Goal: Task Accomplishment & Management: Complete application form

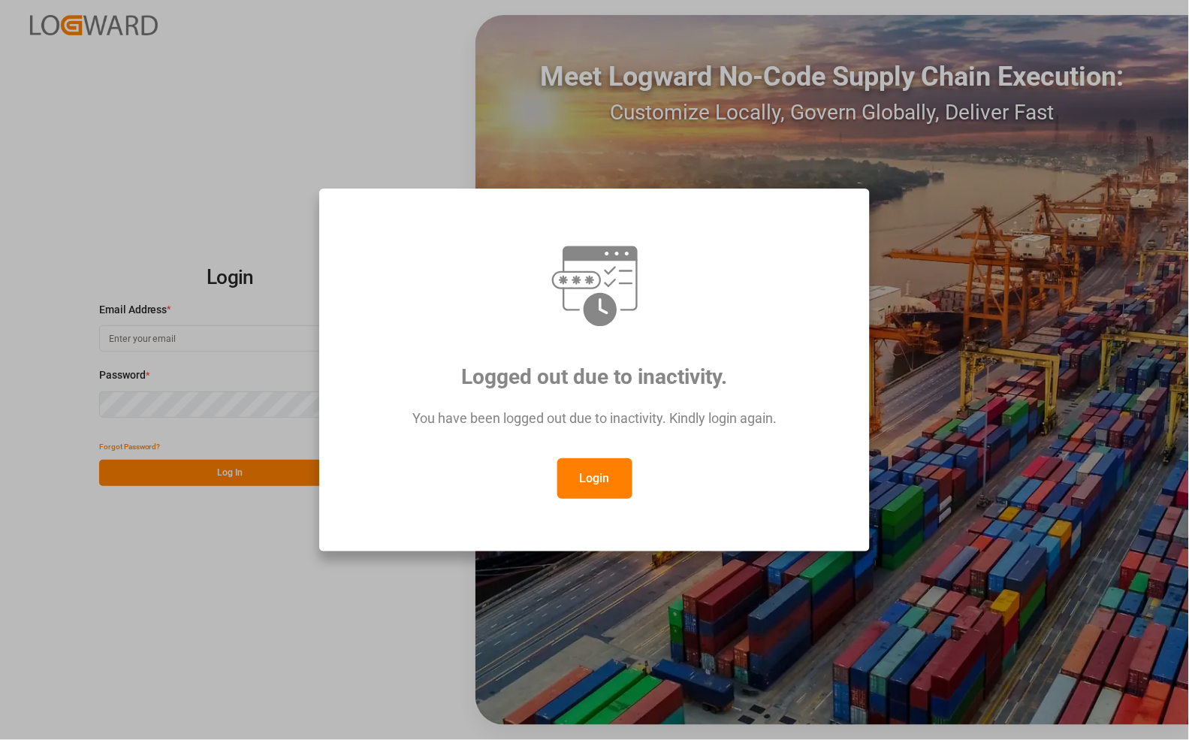
click at [592, 478] on button "Login" at bounding box center [594, 478] width 75 height 41
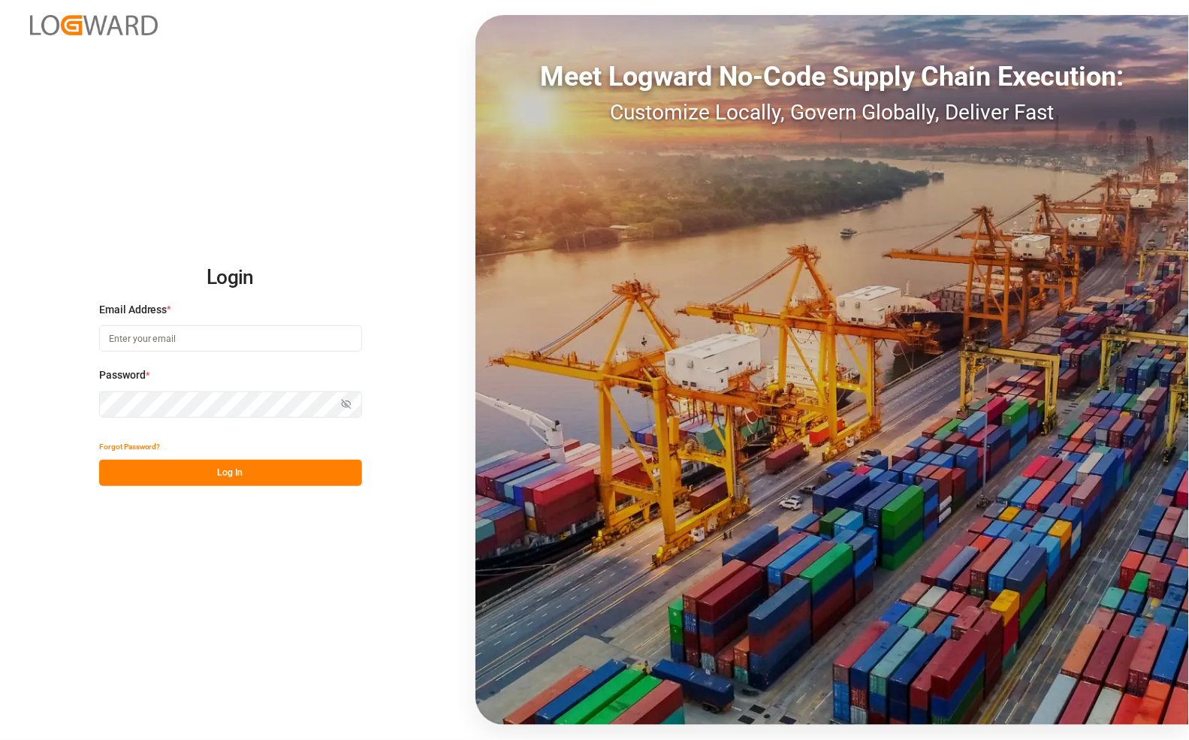
click at [176, 342] on input at bounding box center [230, 338] width 263 height 26
type input "[PERSON_NAME][EMAIL_ADDRESS][PERSON_NAME][DOMAIN_NAME]"
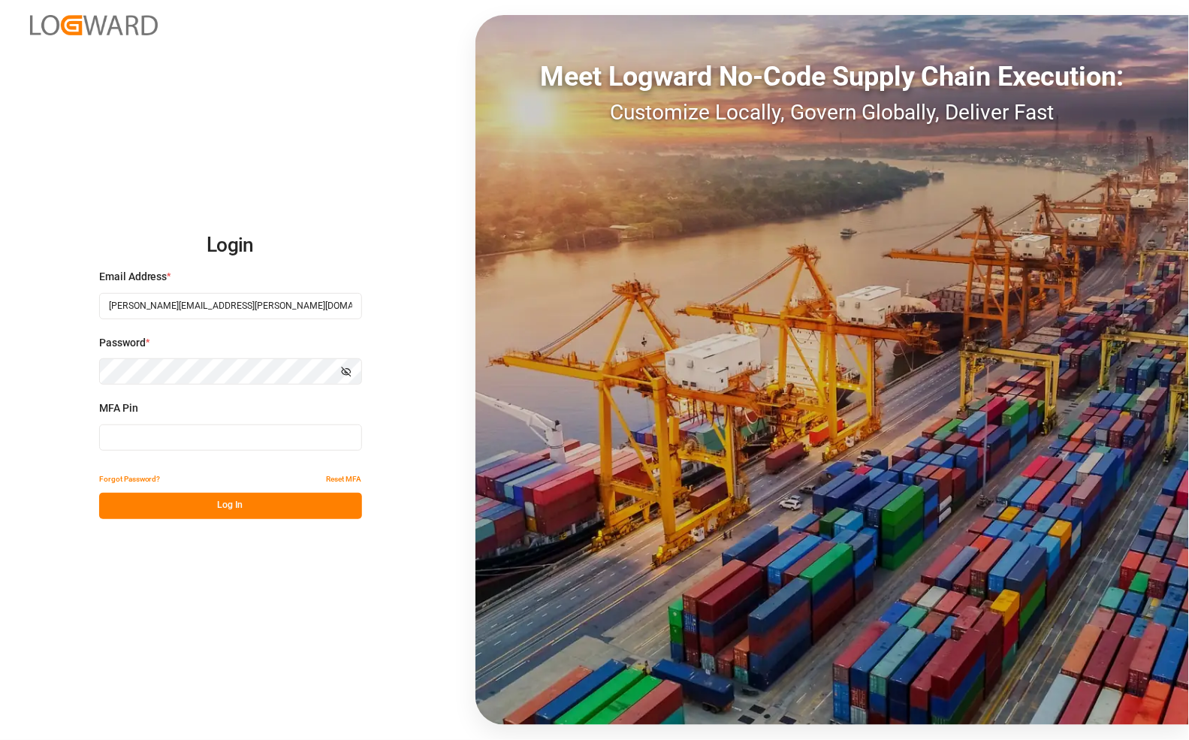
click at [163, 441] on input at bounding box center [230, 437] width 263 height 26
type input "940205"
click at [189, 496] on button "Log In" at bounding box center [230, 506] width 263 height 26
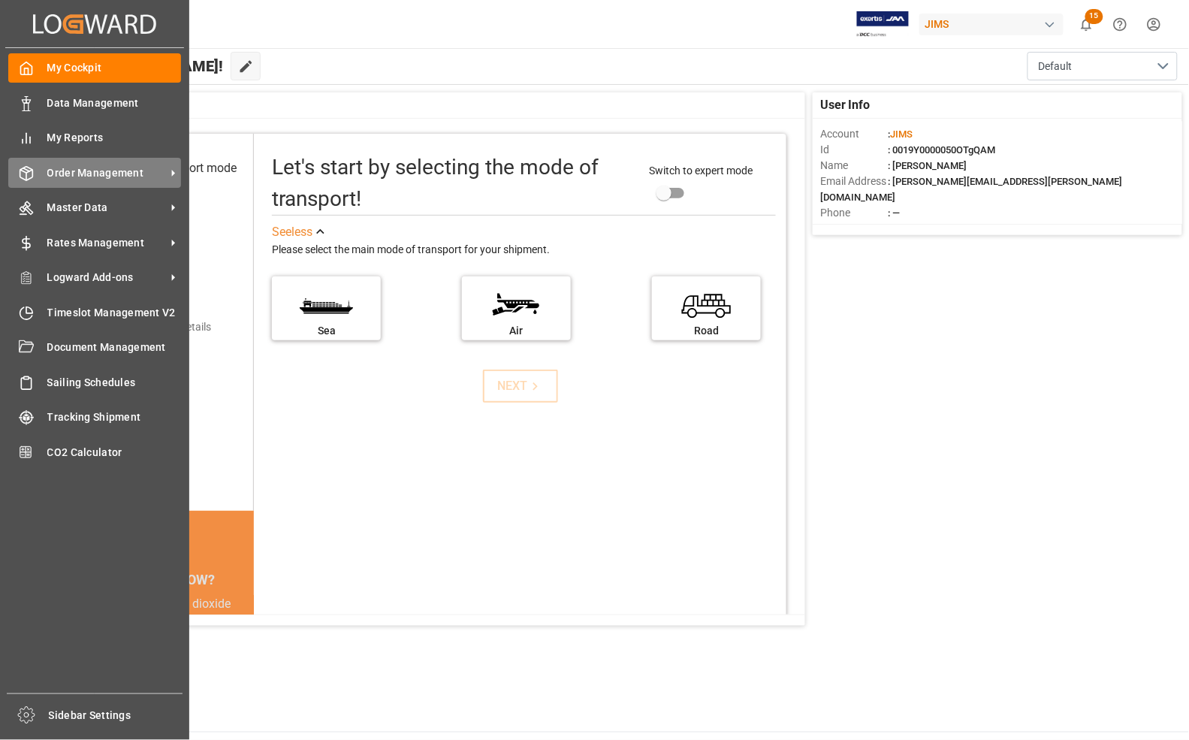
click at [77, 174] on span "Order Management" at bounding box center [106, 173] width 119 height 16
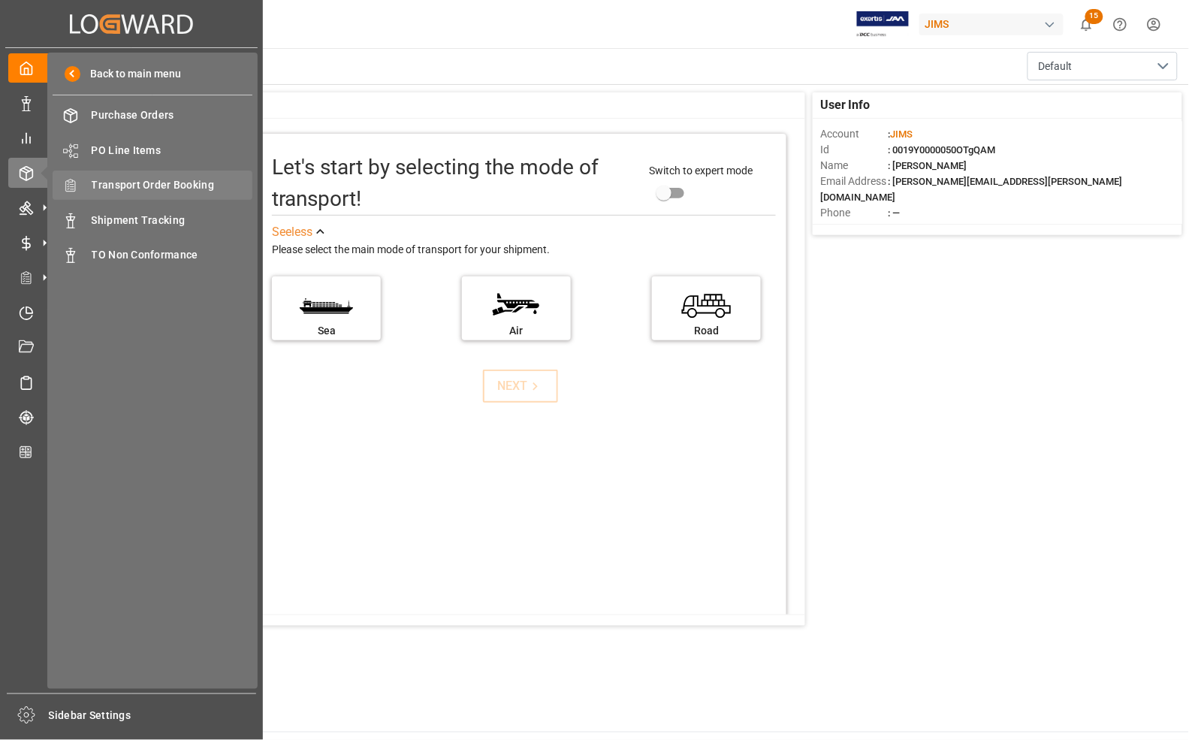
click at [125, 188] on span "Transport Order Booking" at bounding box center [172, 185] width 161 height 16
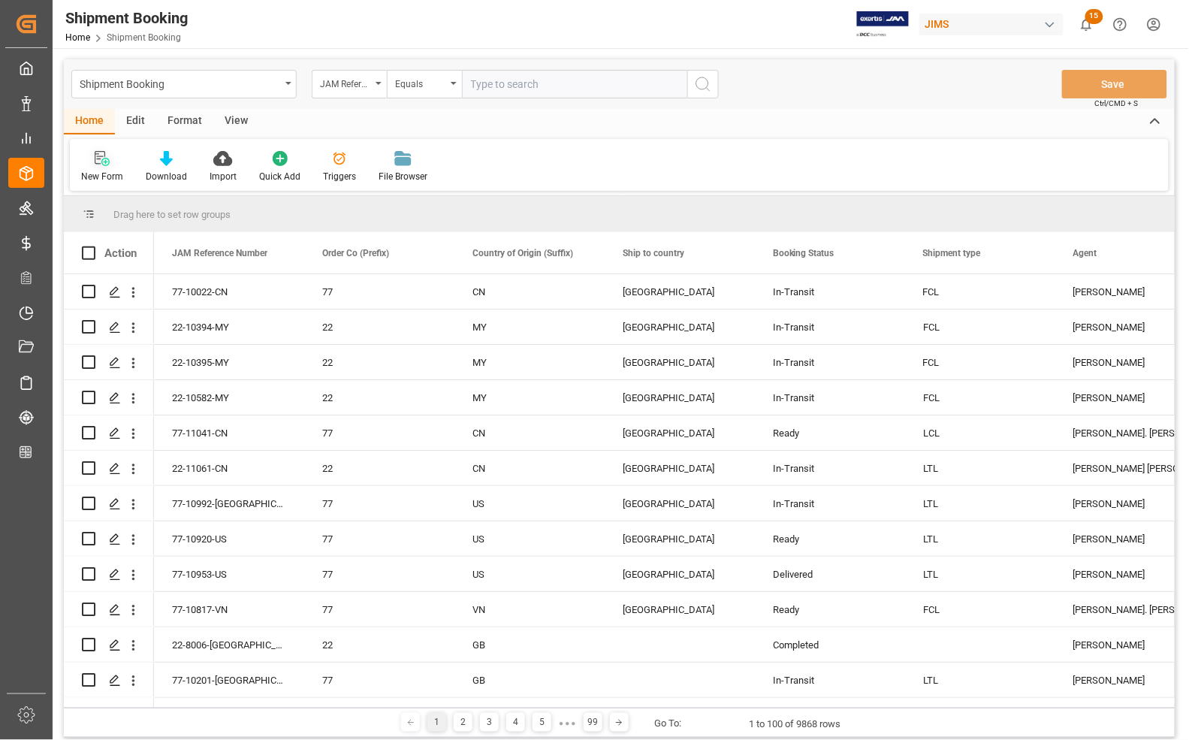
click at [103, 167] on div "New Form" at bounding box center [102, 166] width 65 height 33
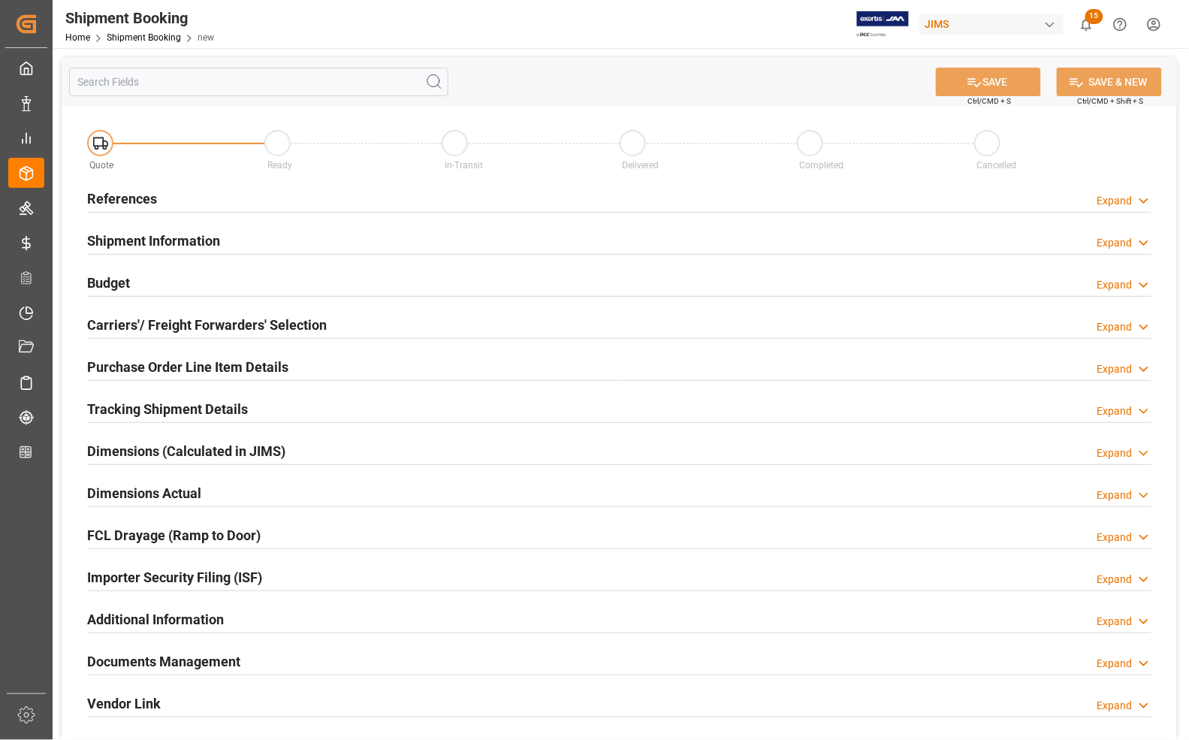
click at [130, 197] on h2 "References" at bounding box center [122, 198] width 70 height 20
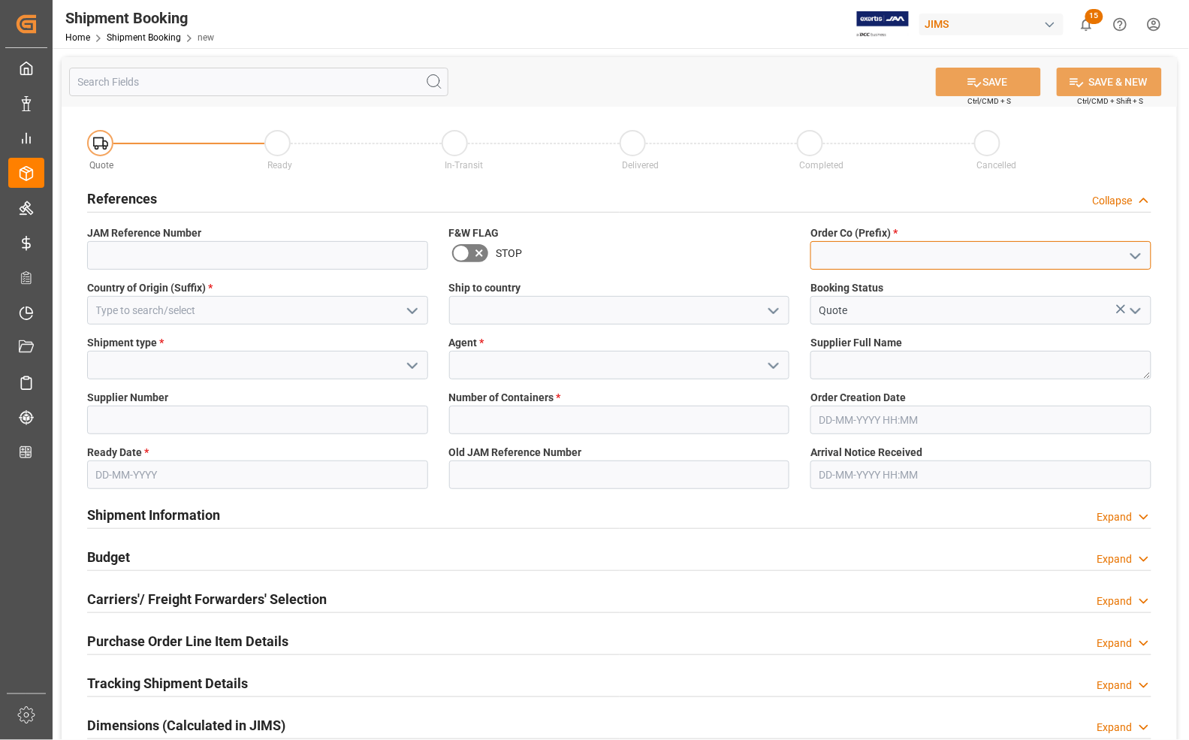
click at [894, 255] on input at bounding box center [980, 255] width 341 height 29
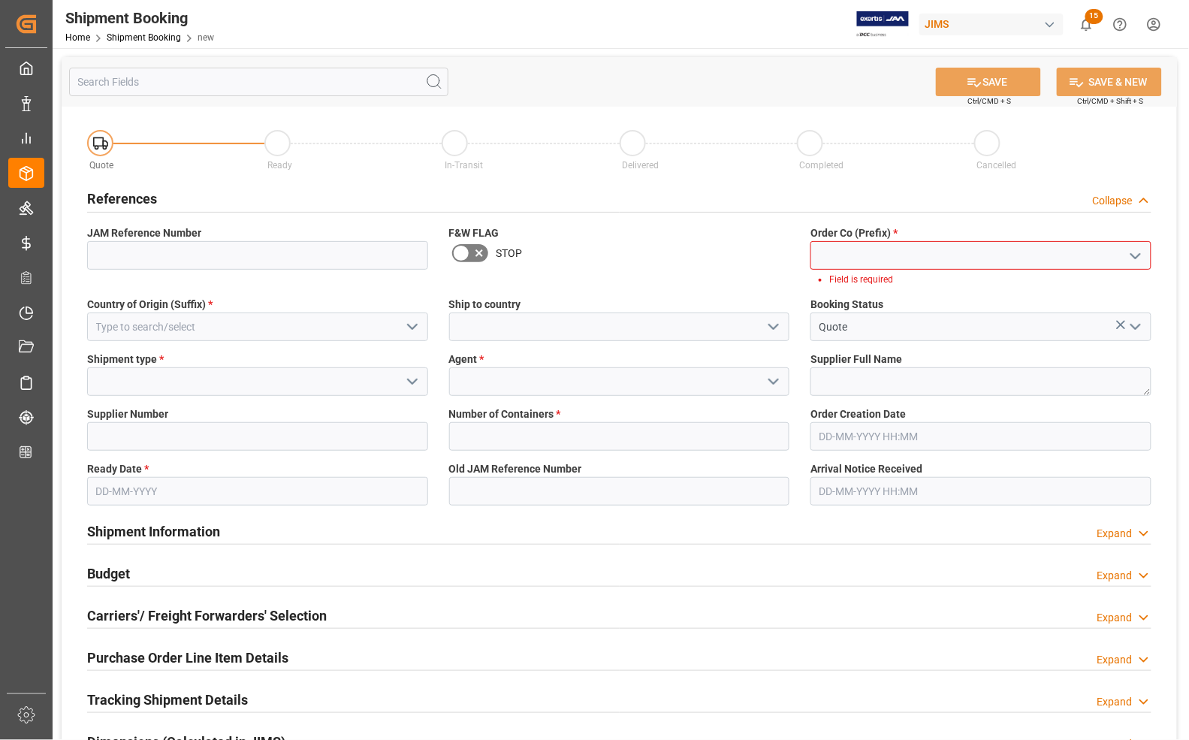
click at [1126, 255] on icon "open menu" at bounding box center [1135, 256] width 18 height 18
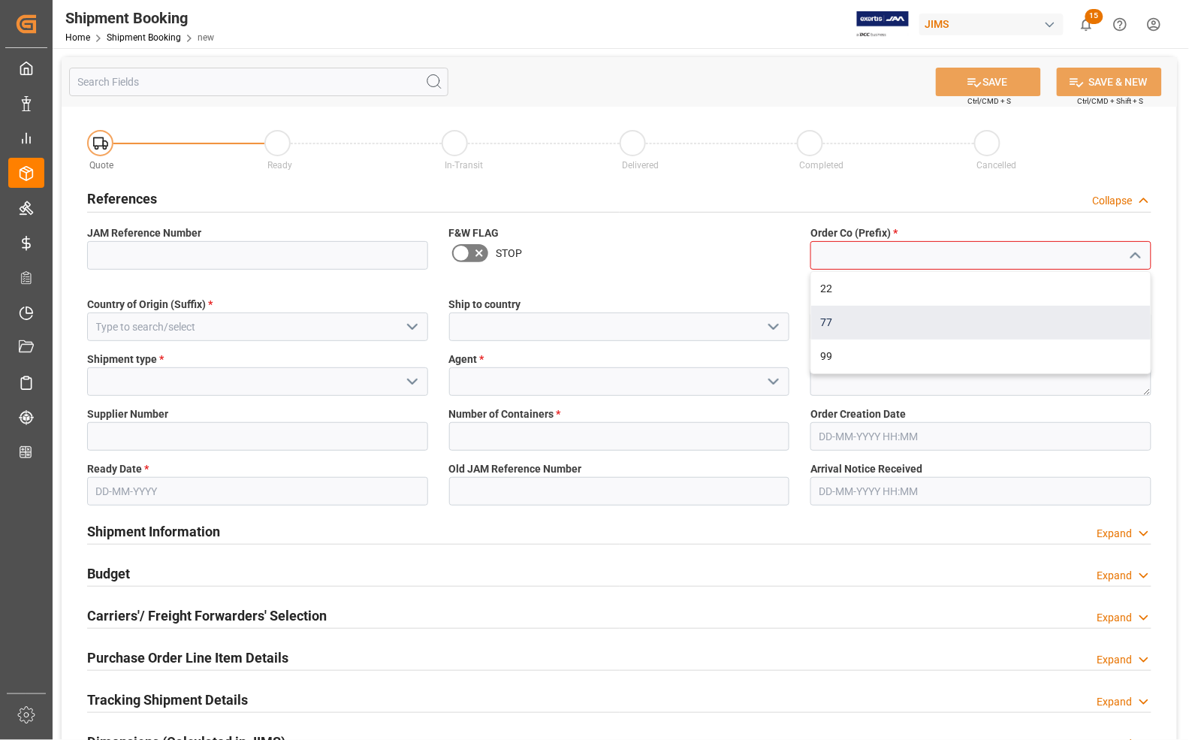
click at [882, 318] on div "77" at bounding box center [980, 323] width 339 height 34
type input "77"
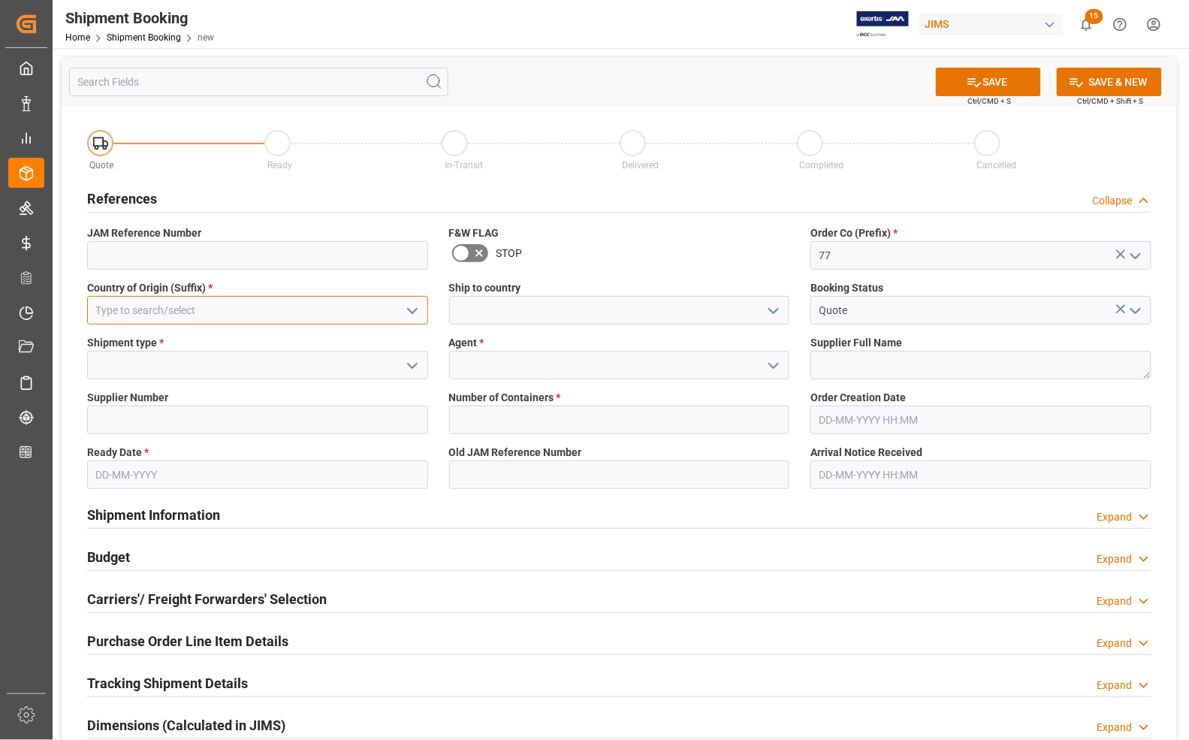
click at [190, 308] on input at bounding box center [257, 310] width 341 height 29
click at [415, 306] on icon "open menu" at bounding box center [412, 311] width 18 height 18
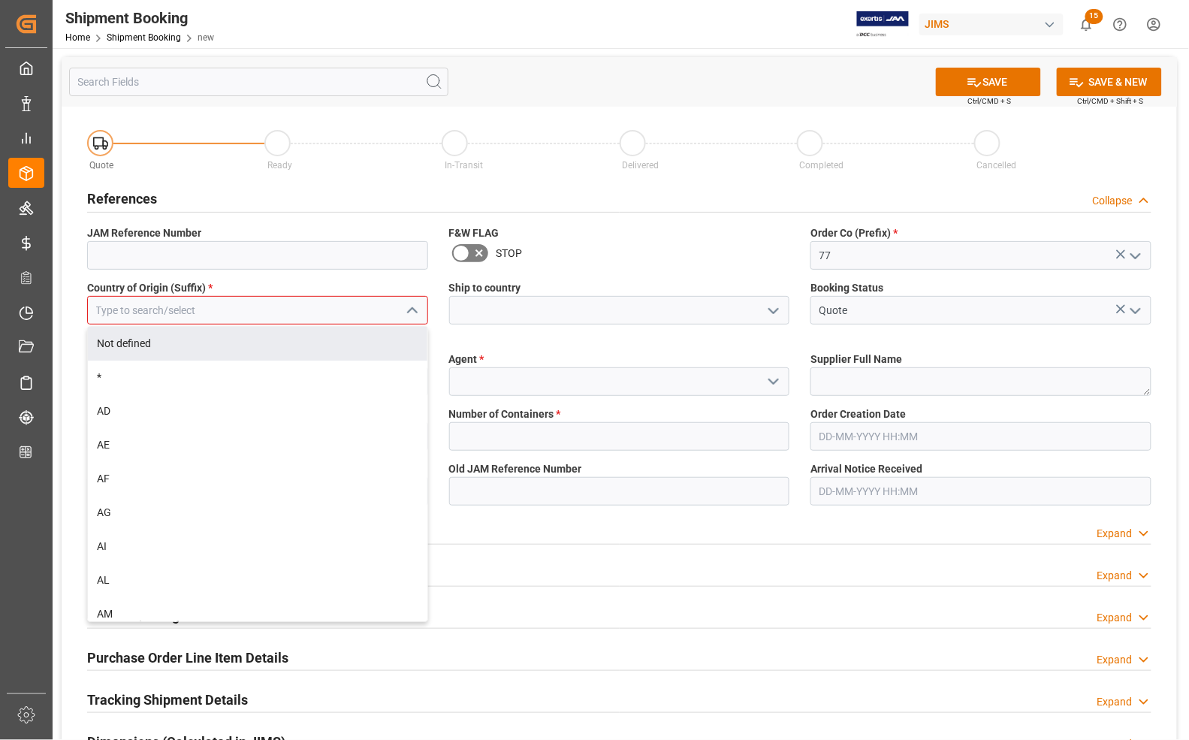
click at [222, 304] on input at bounding box center [257, 310] width 341 height 29
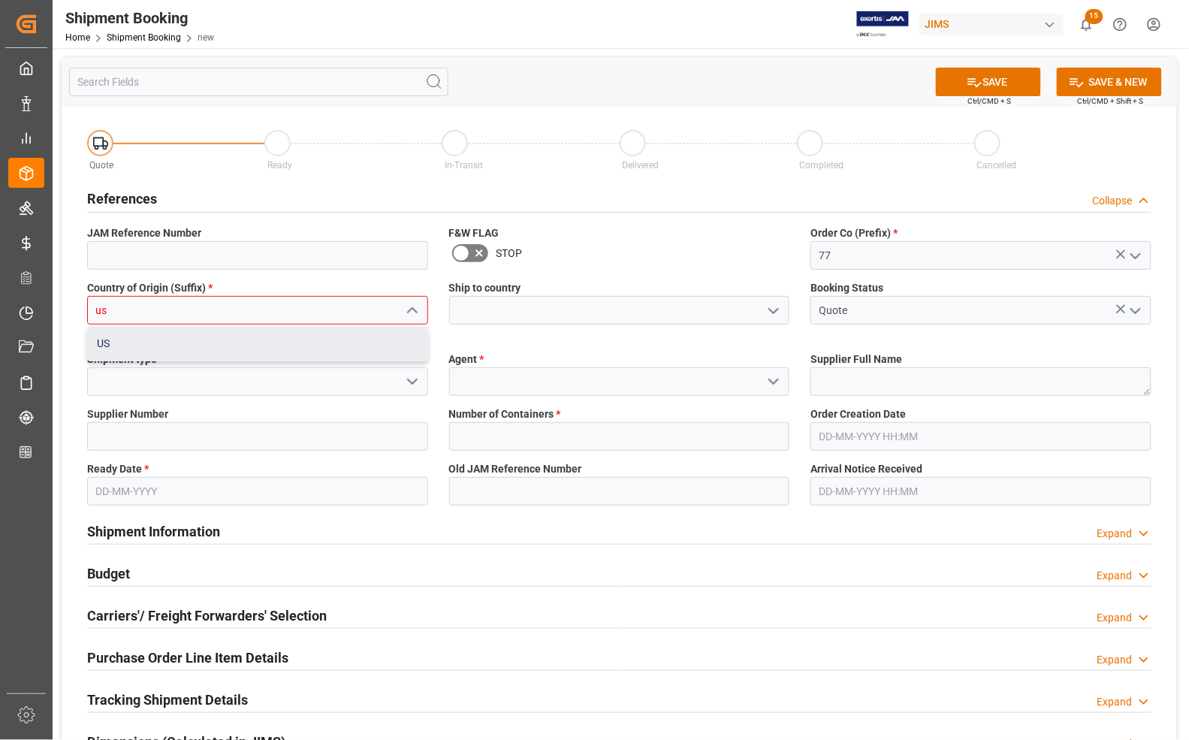
click at [223, 330] on div "US" at bounding box center [257, 344] width 339 height 34
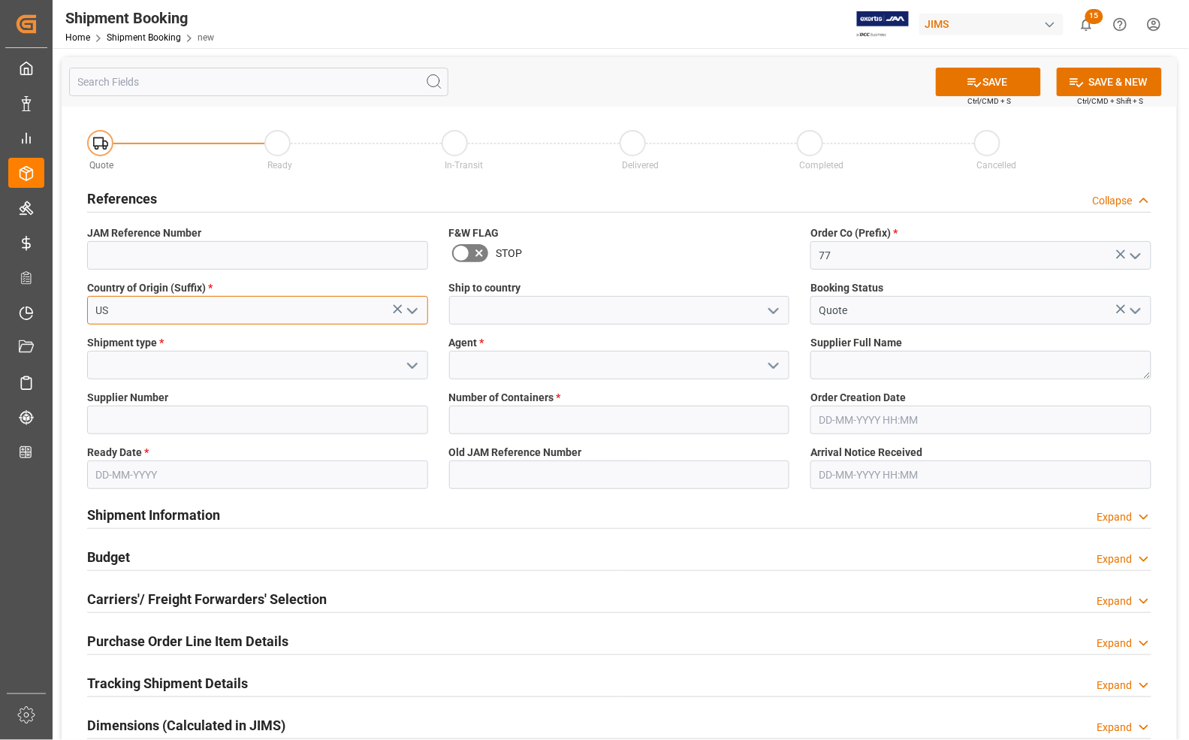
type input "US"
click at [523, 312] on input at bounding box center [619, 310] width 341 height 29
click at [770, 312] on icon "open menu" at bounding box center [773, 311] width 18 height 18
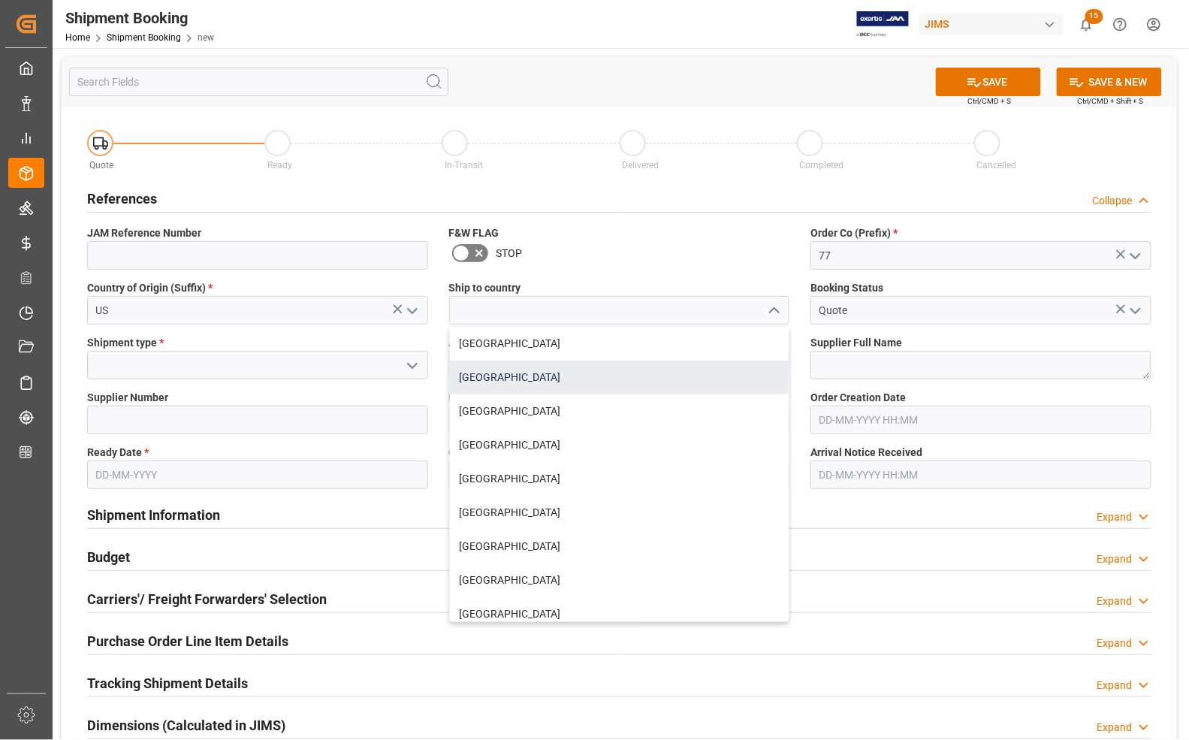
click at [541, 375] on div "[GEOGRAPHIC_DATA]" at bounding box center [619, 377] width 339 height 34
type input "[GEOGRAPHIC_DATA]"
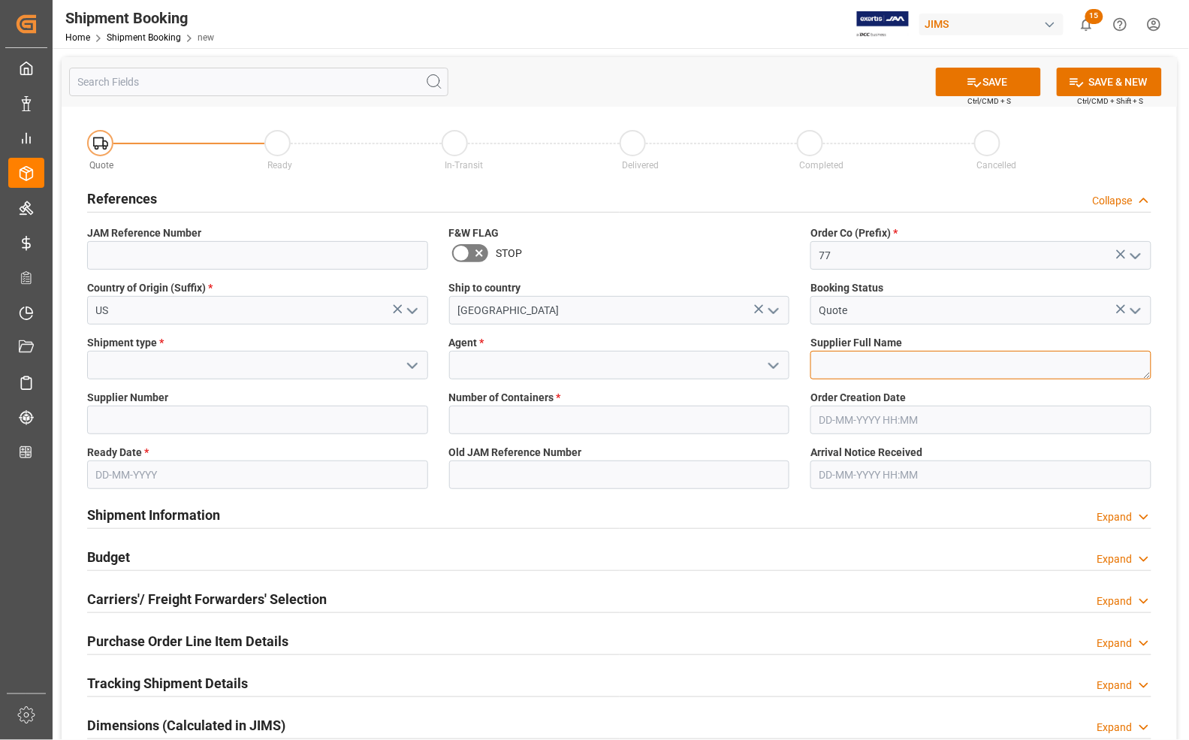
click at [834, 360] on textarea at bounding box center [980, 365] width 341 height 29
type textarea "[PERSON_NAME] Multimedia"
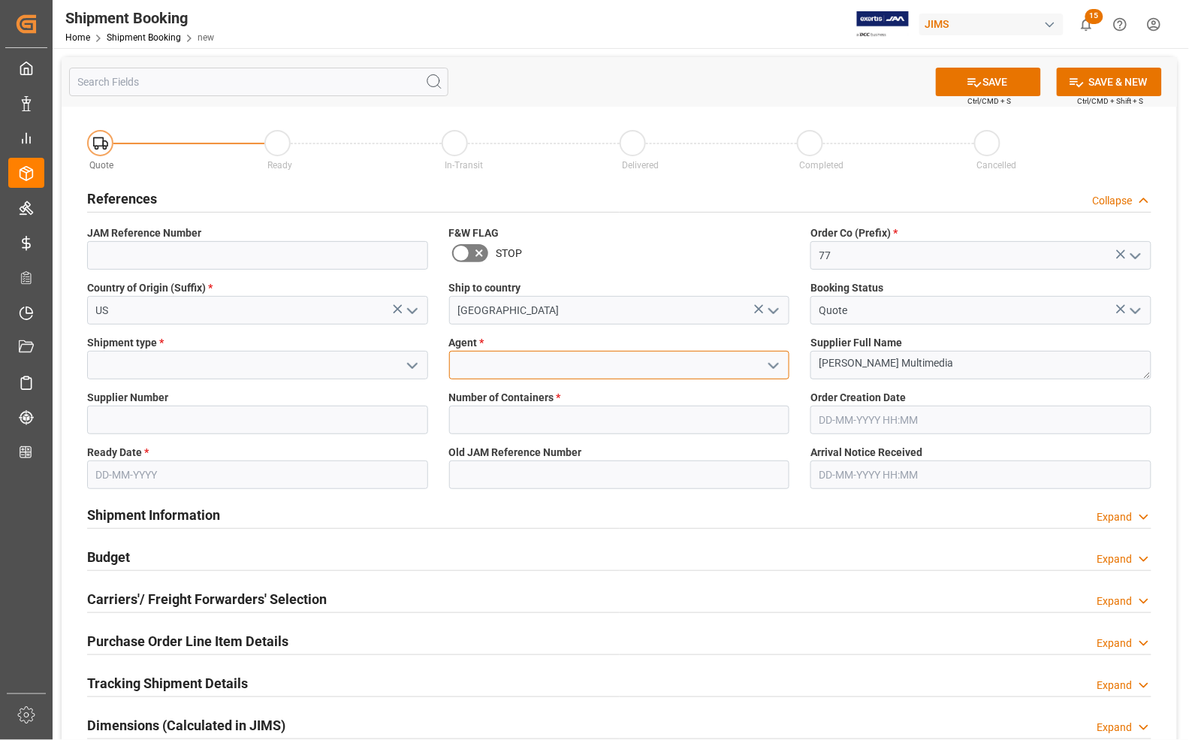
click at [627, 368] on input at bounding box center [619, 365] width 341 height 29
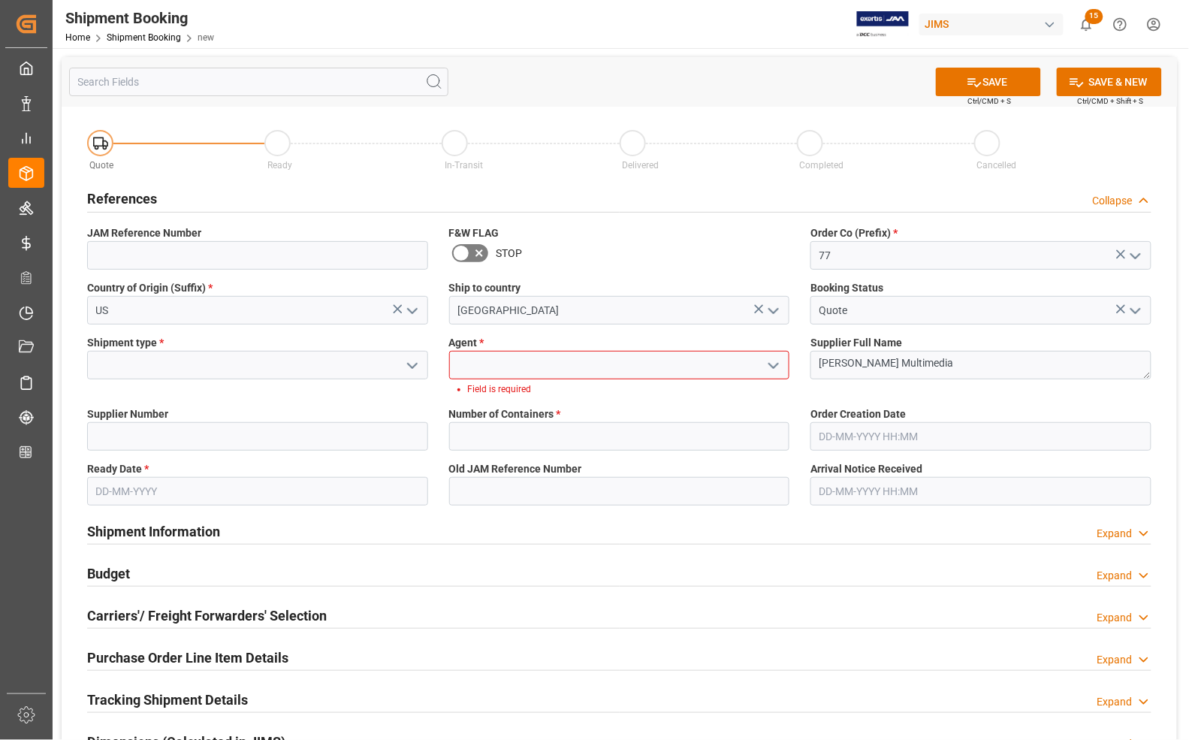
click at [773, 361] on icon "open menu" at bounding box center [773, 366] width 18 height 18
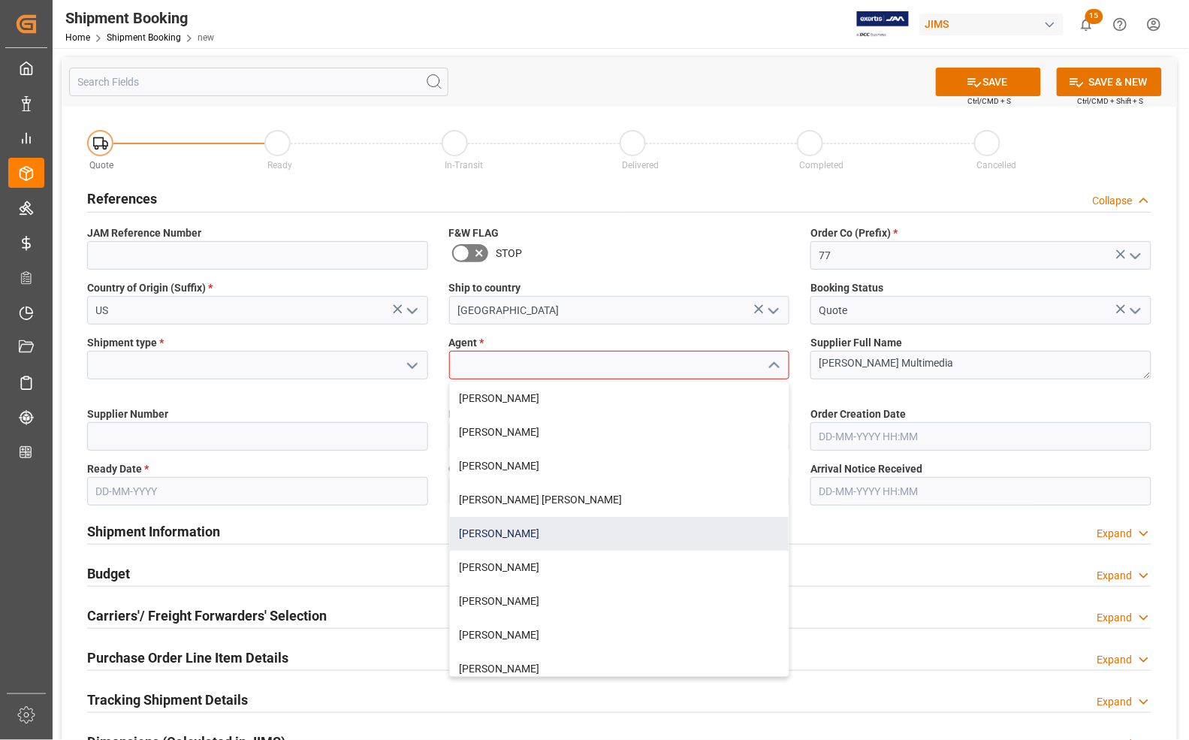
click at [550, 530] on div "[PERSON_NAME]" at bounding box center [619, 534] width 339 height 34
type input "[PERSON_NAME]"
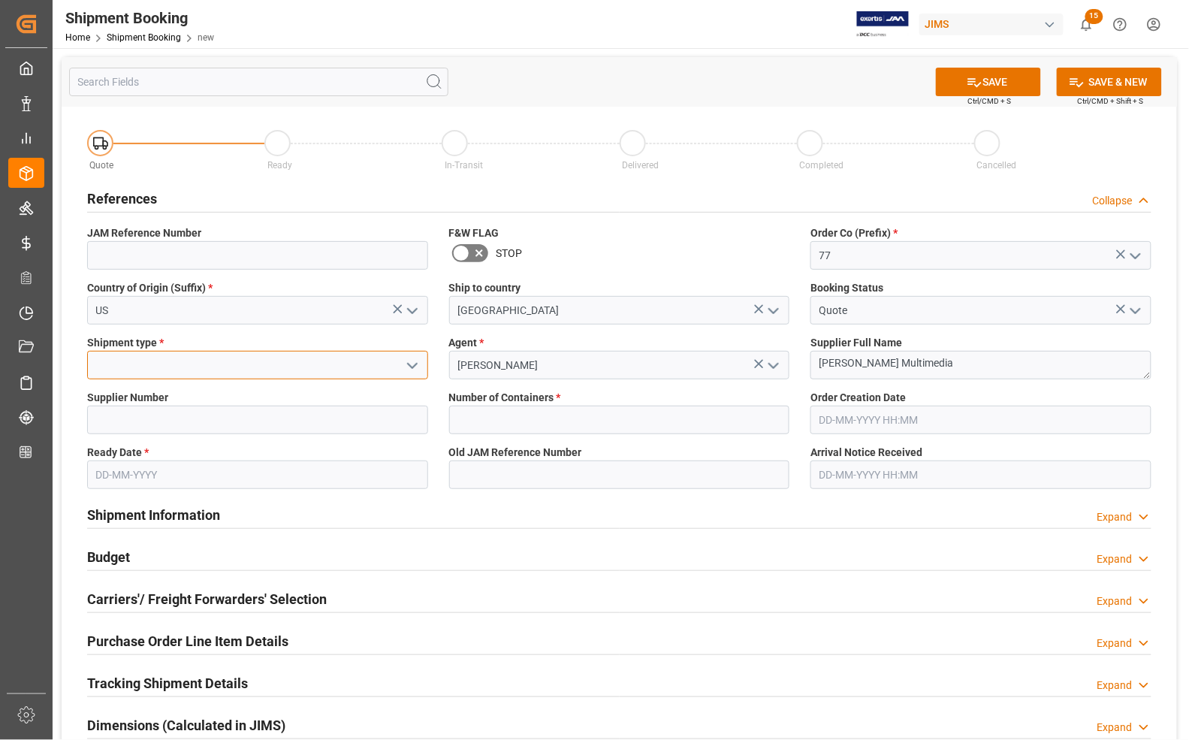
click at [144, 360] on input at bounding box center [257, 365] width 341 height 29
click at [408, 368] on icon "open menu" at bounding box center [412, 366] width 18 height 18
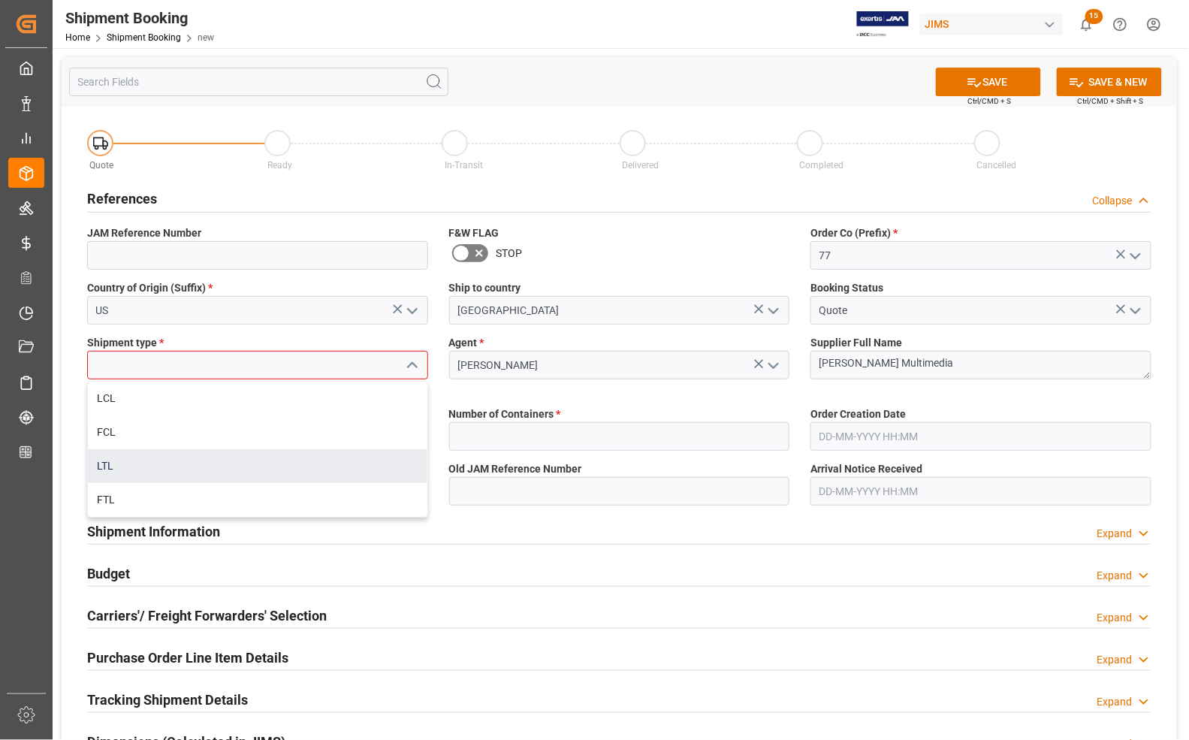
click at [155, 466] on div "LTL" at bounding box center [257, 466] width 339 height 34
type input "LTL"
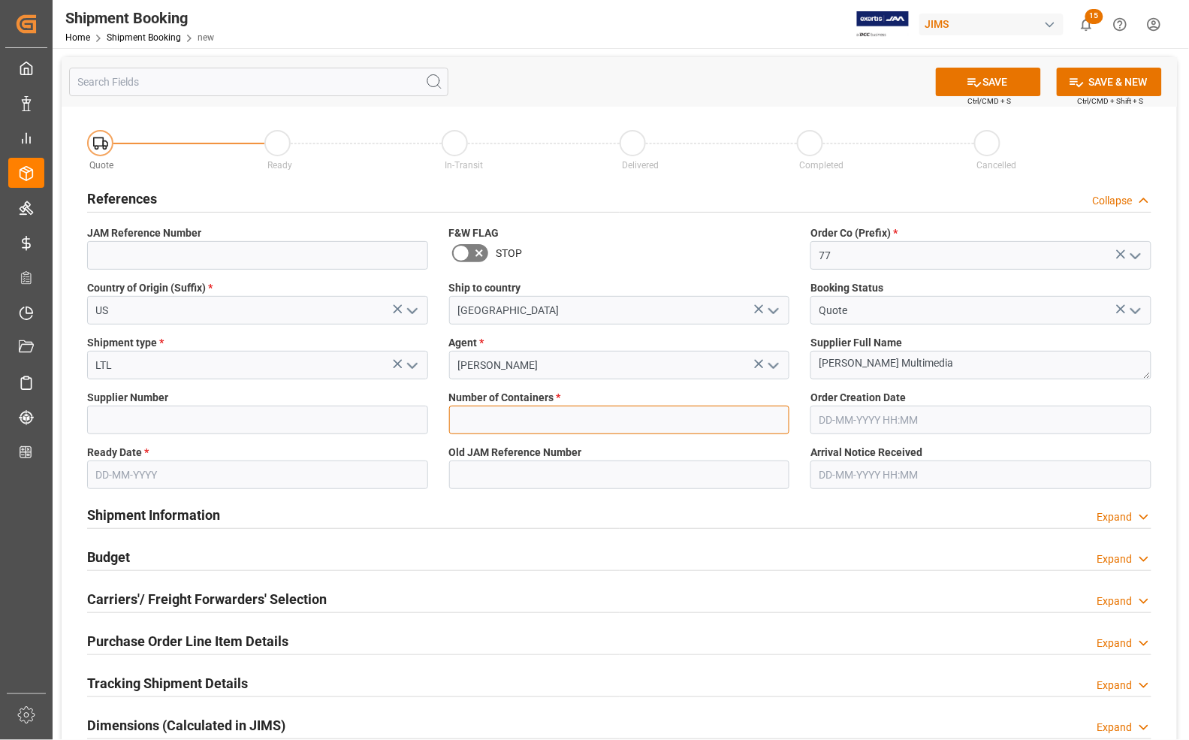
click at [571, 411] on input "text" at bounding box center [619, 419] width 341 height 29
type input "0"
click at [257, 421] on input at bounding box center [257, 419] width 341 height 29
click at [409, 366] on icon "open menu" at bounding box center [412, 366] width 18 height 18
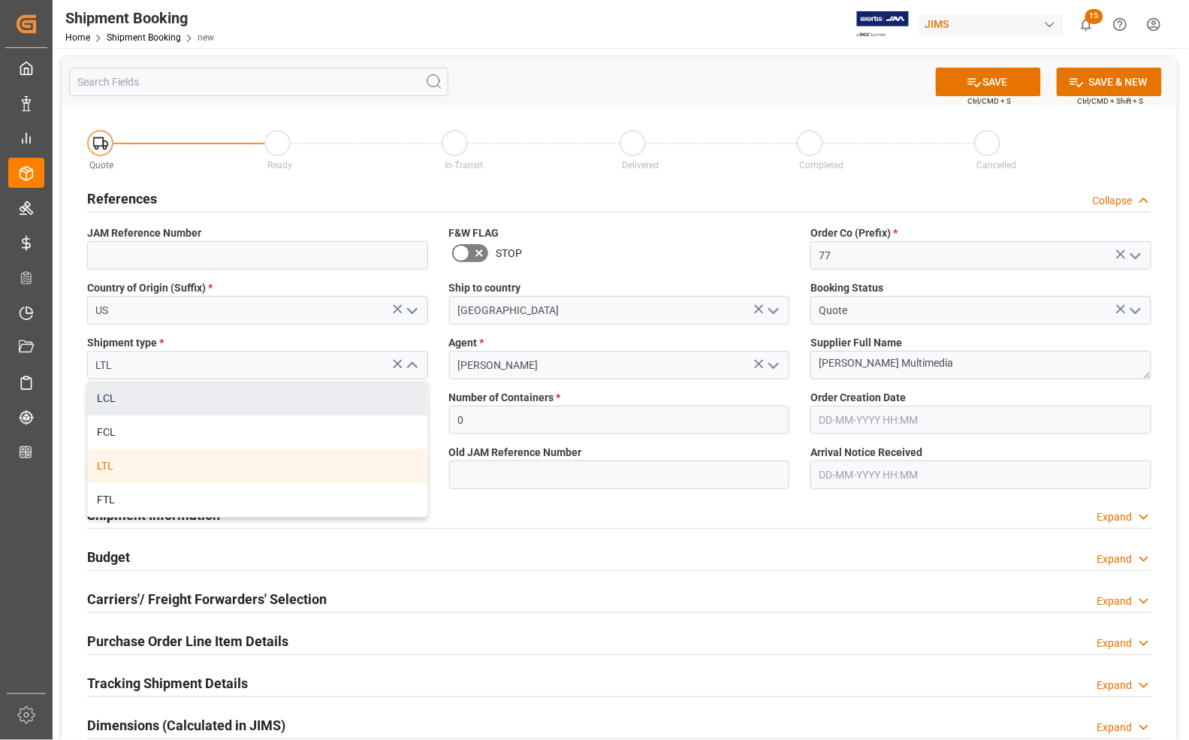
click at [185, 400] on div "LCL" at bounding box center [257, 398] width 339 height 34
type input "LCL"
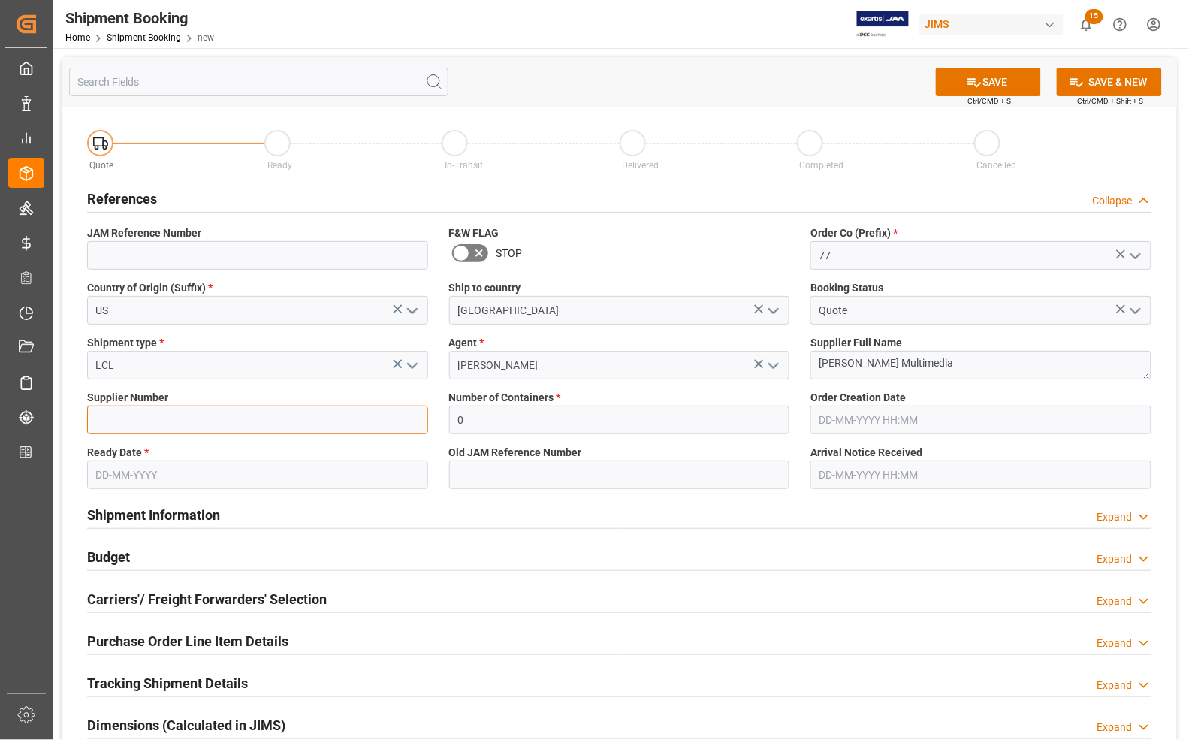
click at [164, 422] on input at bounding box center [257, 419] width 341 height 29
type input "168204"
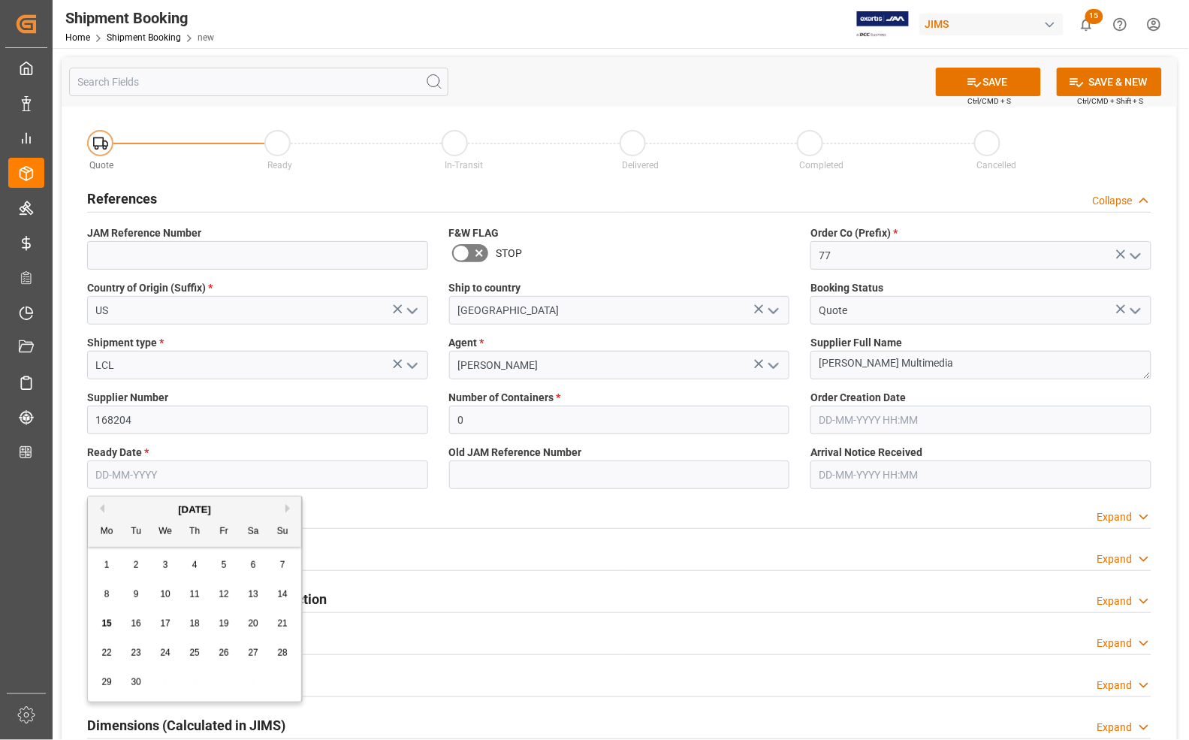
click at [116, 475] on input "text" at bounding box center [257, 474] width 341 height 29
click at [161, 621] on span "17" at bounding box center [165, 623] width 10 height 11
type input "[DATE]"
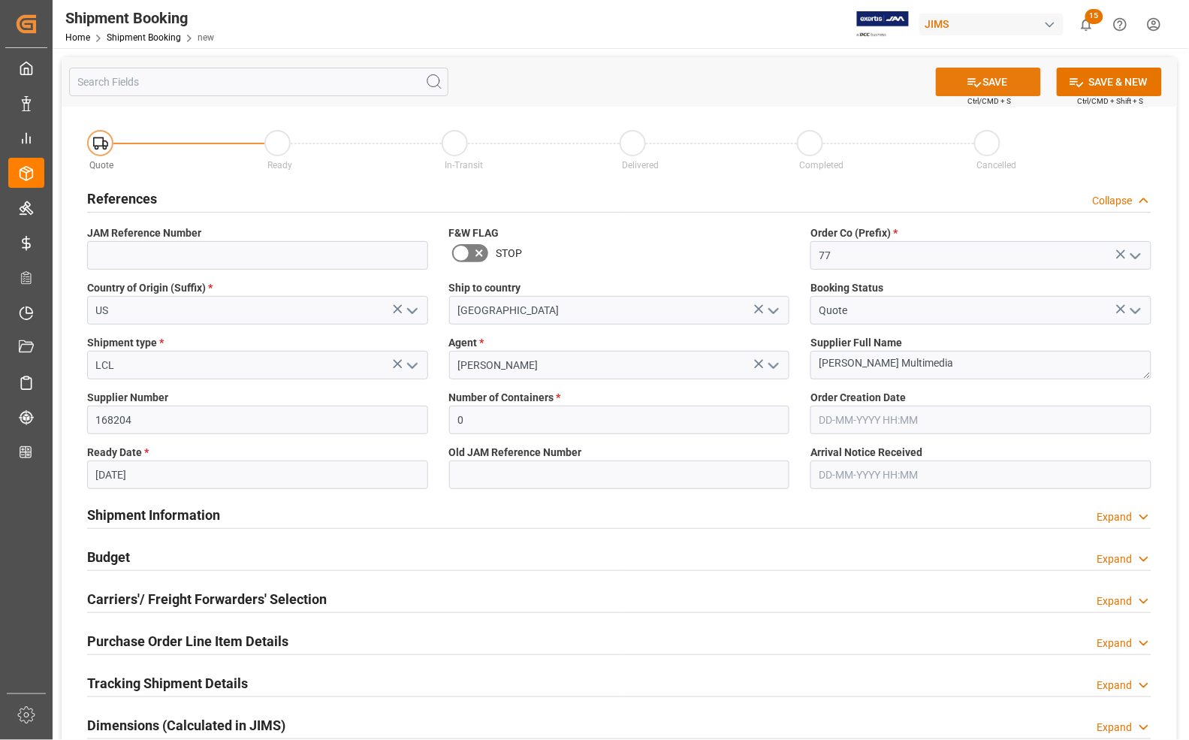
click at [1008, 79] on button "SAVE" at bounding box center [988, 82] width 105 height 29
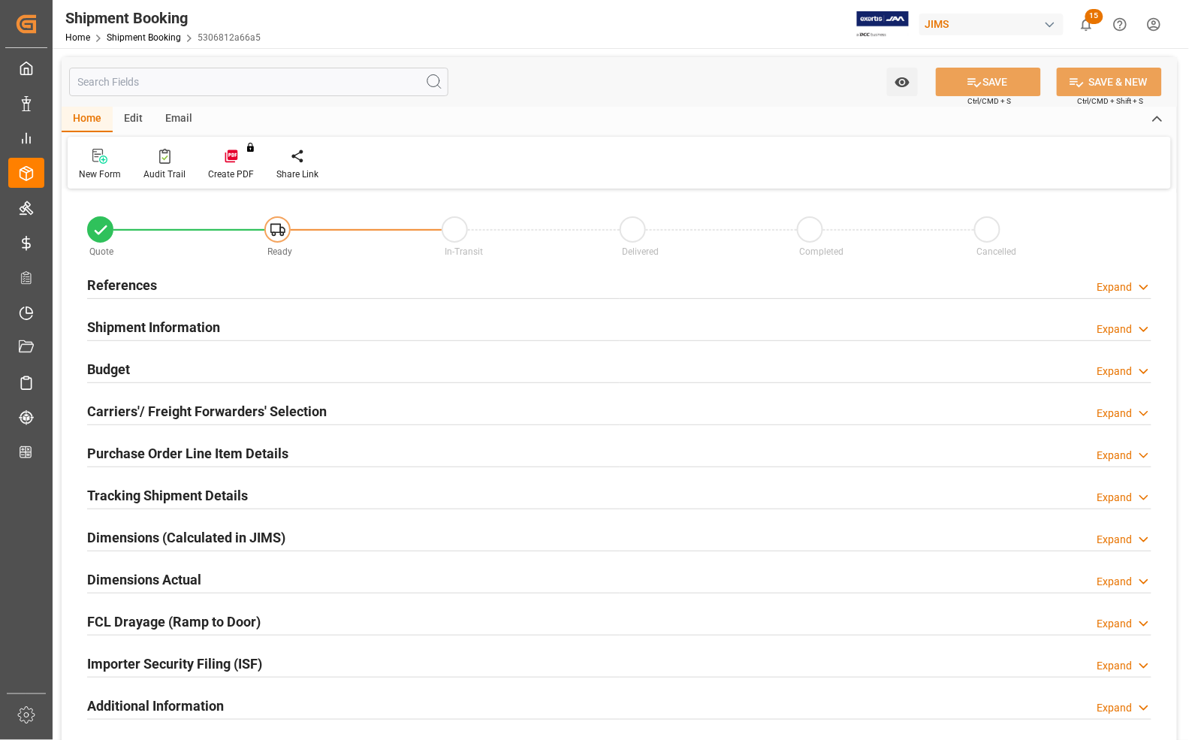
type input "0"
click at [137, 279] on h2 "References" at bounding box center [122, 285] width 70 height 20
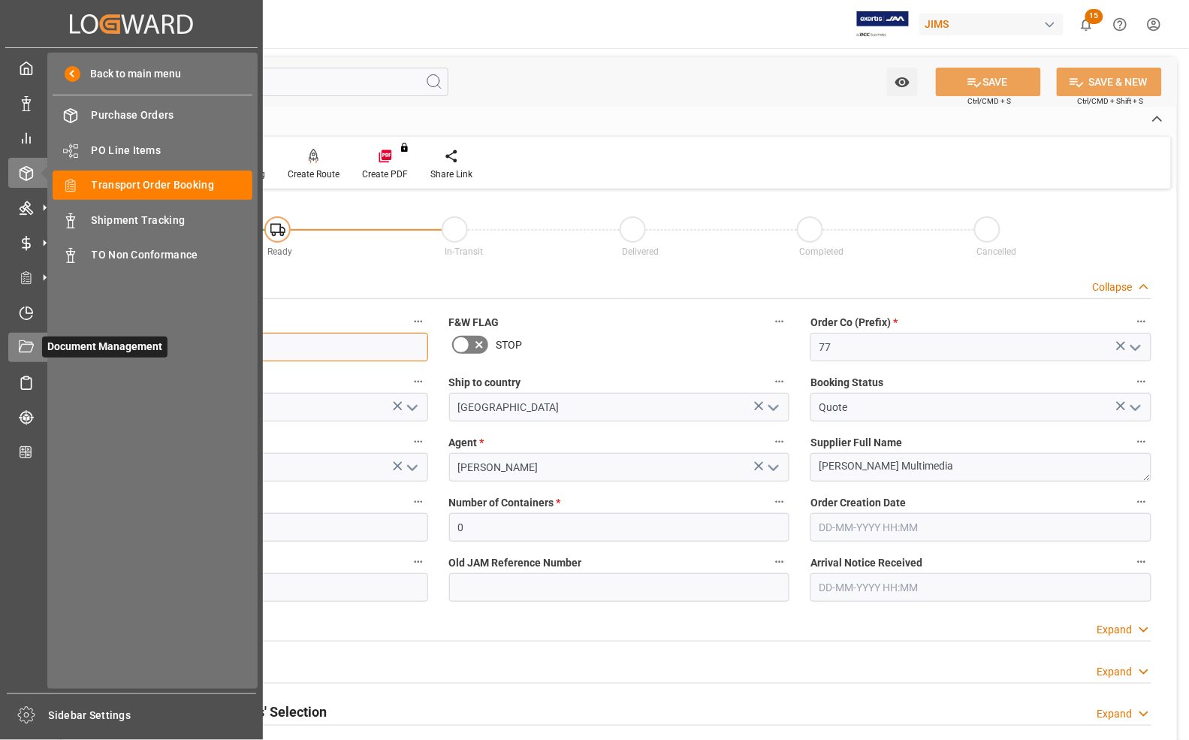
drag, startPoint x: 164, startPoint y: 343, endPoint x: 28, endPoint y: 350, distance: 136.1
click at [28, 350] on div "Created by potrace 1.15, written by Peter Selinger 2001-2017 Created by potrace…" at bounding box center [594, 370] width 1189 height 740
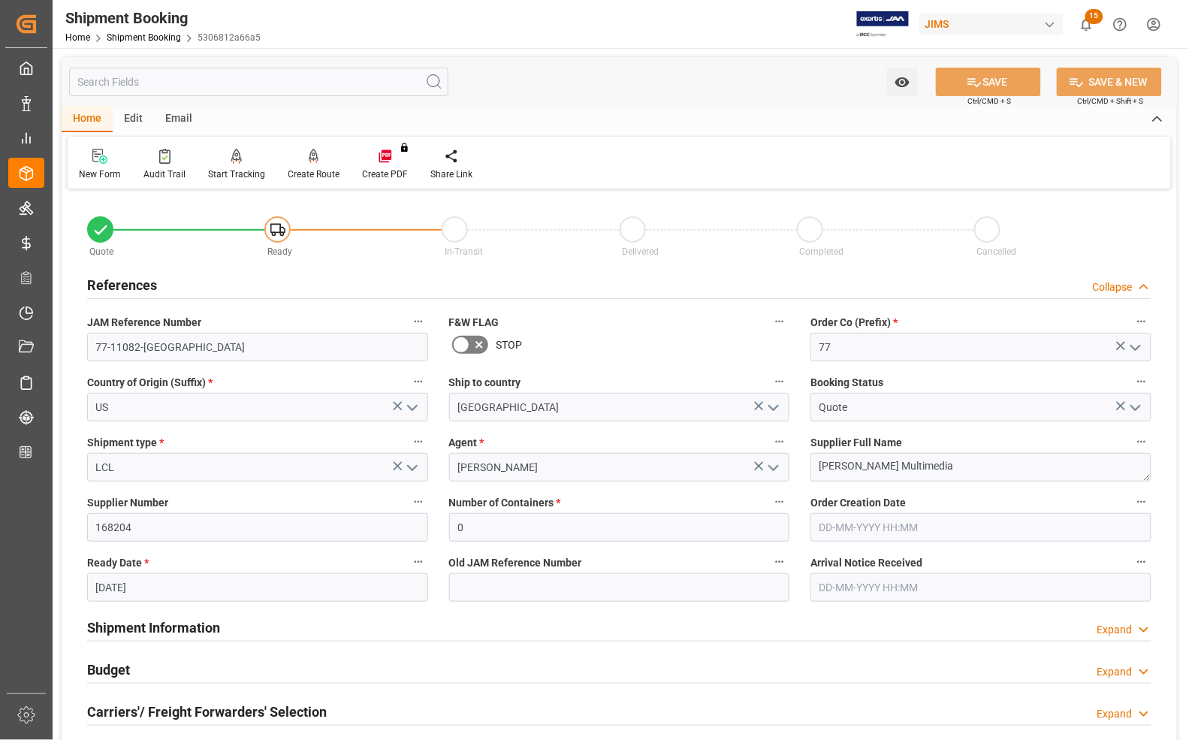
click at [120, 589] on input "[DATE]" at bounding box center [257, 587] width 341 height 29
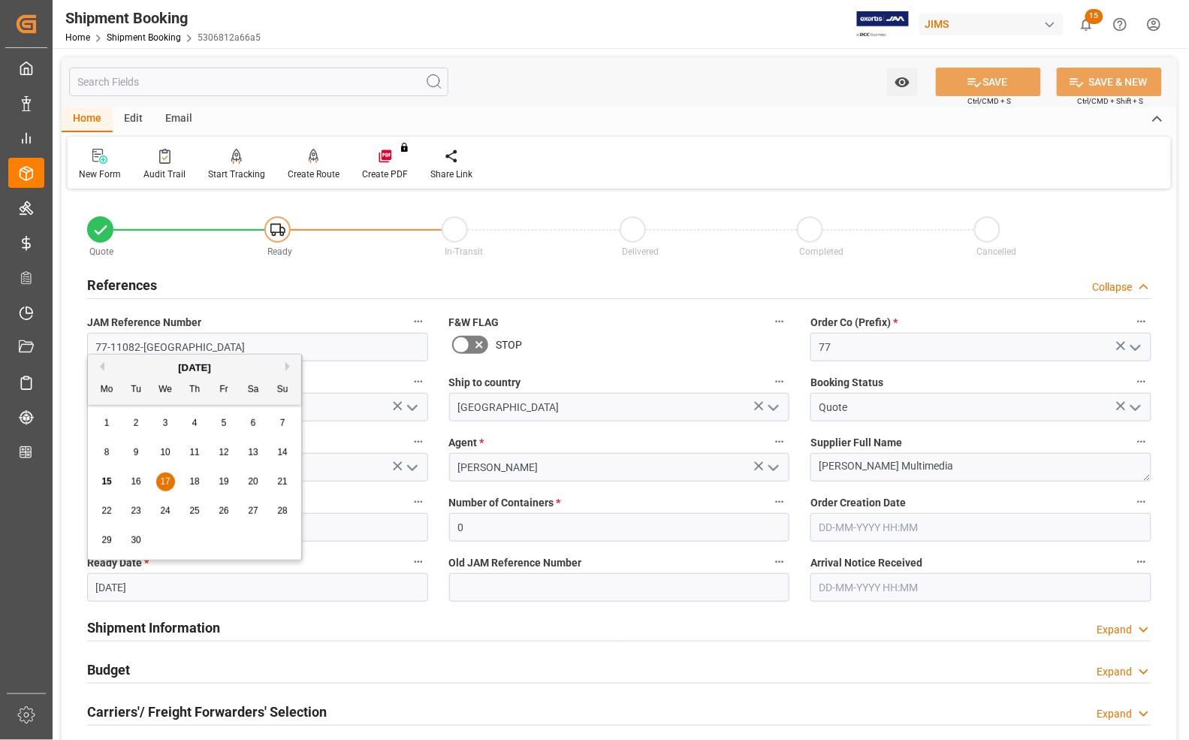
click at [163, 517] on div "24" at bounding box center [165, 511] width 19 height 18
type input "24-09-2025"
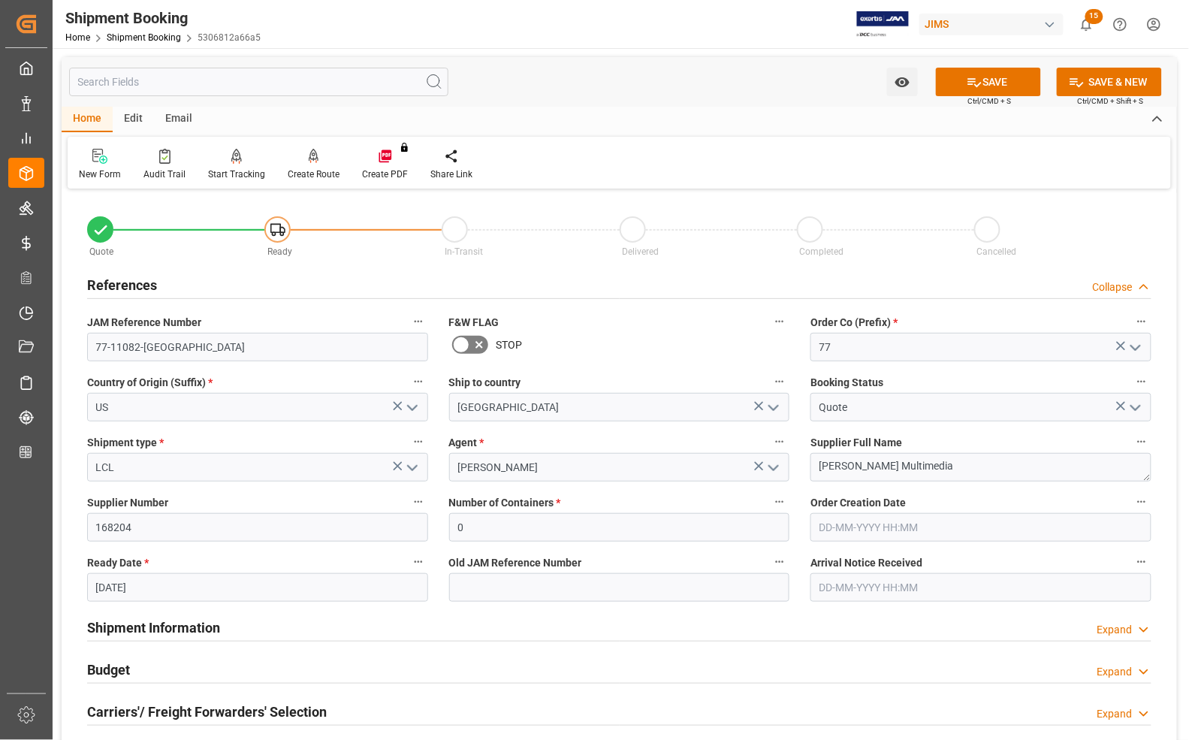
click at [770, 408] on icon "open menu" at bounding box center [773, 408] width 18 height 18
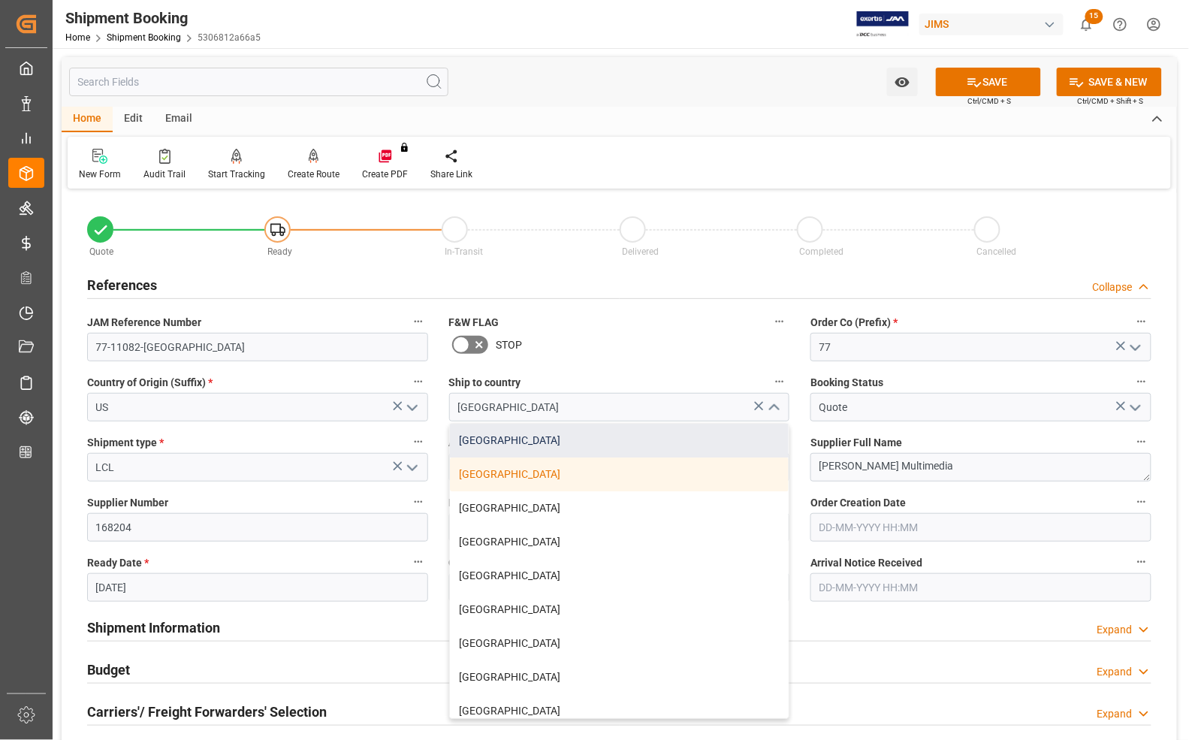
click at [501, 440] on div "[GEOGRAPHIC_DATA]" at bounding box center [619, 441] width 339 height 34
type input "[GEOGRAPHIC_DATA]"
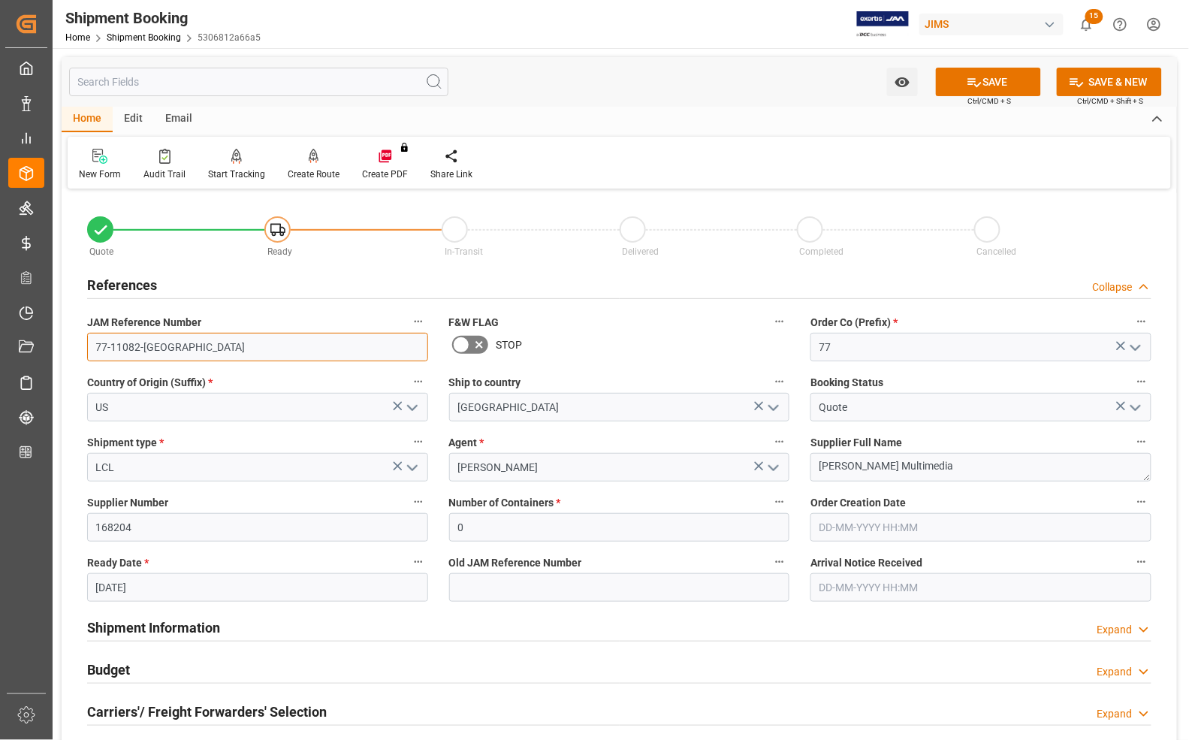
drag, startPoint x: 185, startPoint y: 347, endPoint x: 62, endPoint y: 351, distance: 123.2
click at [62, 351] on div "Quote Ready In-Transit Delivered Completed Cancelled References Collapse JAM Re…" at bounding box center [619, 659] width 1115 height 933
click at [966, 87] on icon at bounding box center [974, 82] width 16 height 16
